Goal: Information Seeking & Learning: Learn about a topic

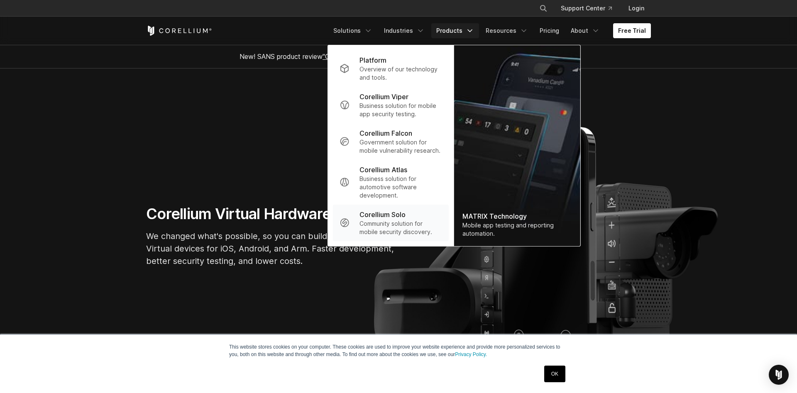
click at [388, 219] on p "Corellium Solo" at bounding box center [383, 215] width 46 height 10
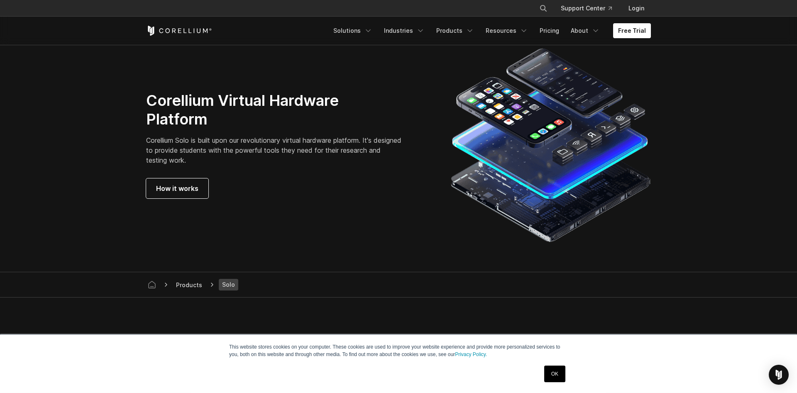
scroll to position [1442, 0]
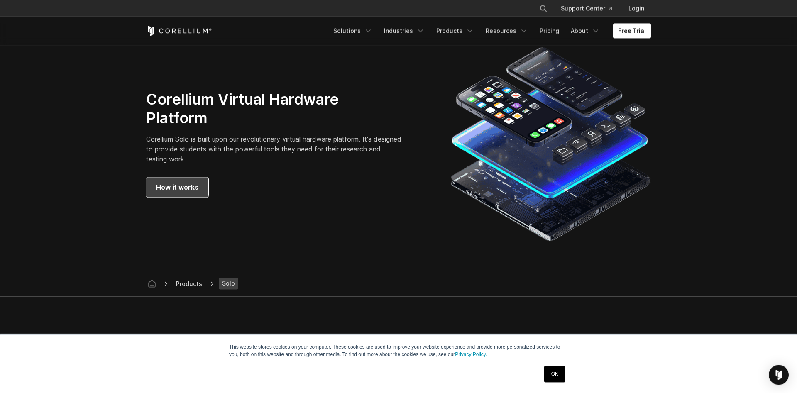
click at [193, 188] on span "How it works" at bounding box center [177, 187] width 42 height 10
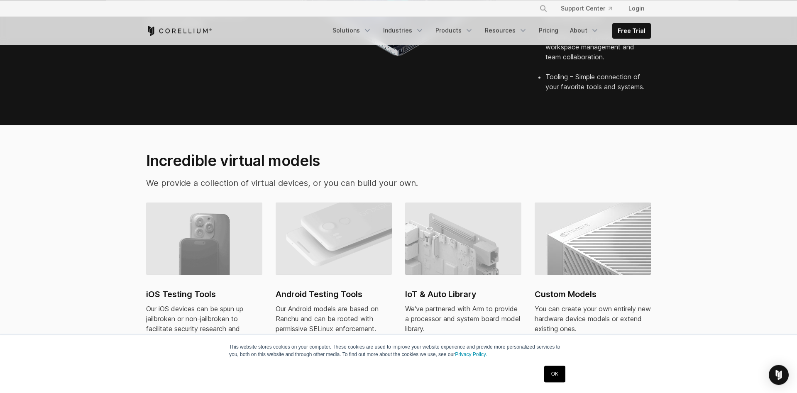
scroll to position [539, 0]
